Goal: Register for event/course

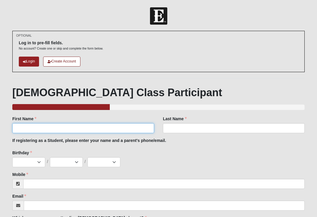
click at [82, 128] on input "First Name" at bounding box center [83, 128] width 142 height 10
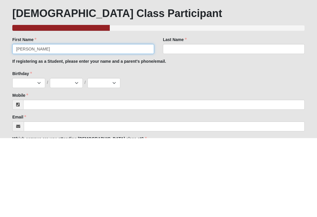
type input "[PERSON_NAME]"
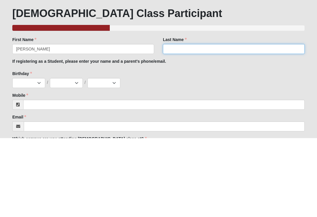
click at [178, 123] on input "Last Name" at bounding box center [234, 128] width 142 height 10
type input "[PERSON_NAME]"
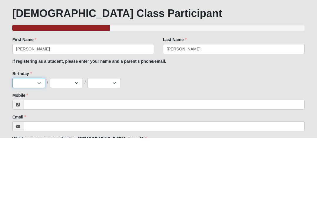
click at [36, 157] on select "Jan Feb Mar Apr May Jun [DATE] Aug Sep Oct Nov Dec" at bounding box center [28, 162] width 33 height 10
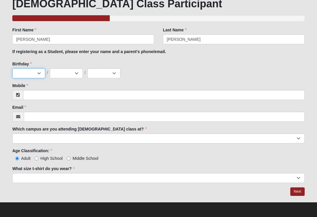
select select "4"
click at [74, 73] on select "1 2 3 4 5 6 7 8 9 10 11 12 13 14 15 16 17 18 19 20 21 22 23 24 25 26 27 28 29 3…" at bounding box center [66, 73] width 33 height 10
select select "15"
click at [112, 77] on select "2025 2024 2023 2022 2021 2020 2019 2018 2017 2016 2015 2014 2013 2012 2011 2010…" at bounding box center [103, 73] width 33 height 10
select select "1988"
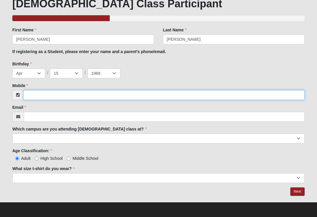
click at [66, 94] on input "Mobile" at bounding box center [164, 95] width 282 height 10
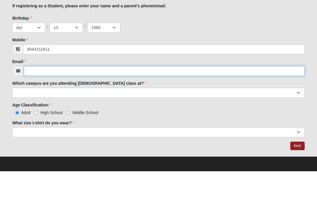
click at [55, 112] on input "Email" at bounding box center [164, 117] width 281 height 10
type input "(904) 415-2611"
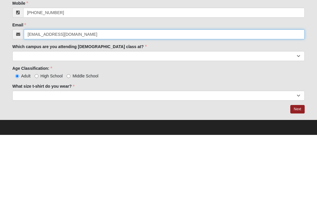
type input "jessicalivingstonfl@gmail.com"
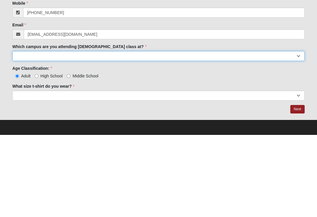
click at [121, 134] on select "Arlington Baymeadows Eleven22 Online Fleming Island Jesup Mandarin North Jax Or…" at bounding box center [158, 139] width 292 height 10
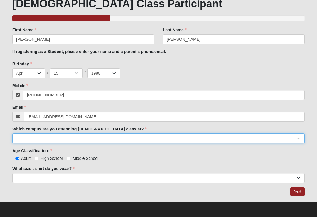
select select "15"
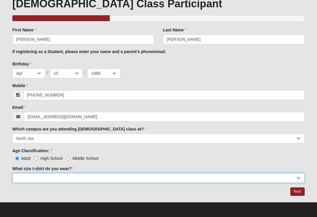
click at [96, 176] on select "Small Medium Large XL 2XL 3XL" at bounding box center [158, 178] width 292 height 10
select select "Medium"
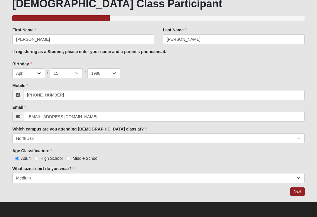
click at [296, 193] on link "Next" at bounding box center [297, 192] width 14 height 9
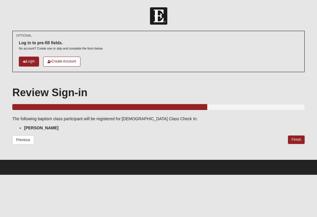
click at [294, 139] on link "Finish" at bounding box center [296, 140] width 17 height 9
